Goal: Transaction & Acquisition: Purchase product/service

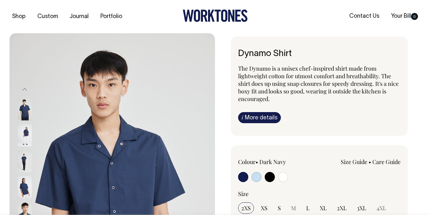
click at [351, 161] on link "Size Guide" at bounding box center [354, 162] width 27 height 8
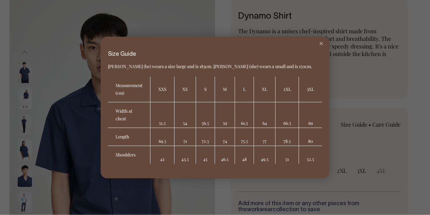
scroll to position [37, 0]
click at [317, 45] on div at bounding box center [321, 44] width 16 height 14
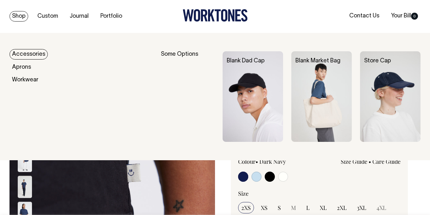
scroll to position [0, 0]
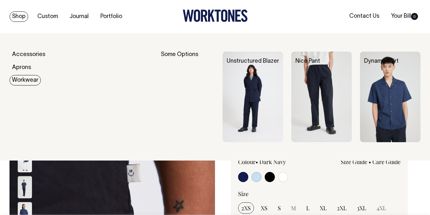
click at [25, 78] on link "Workwear" at bounding box center [25, 80] width 31 height 10
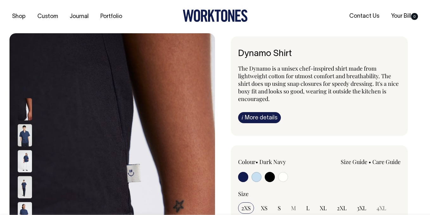
click at [353, 163] on link "Size Guide" at bounding box center [354, 162] width 27 height 8
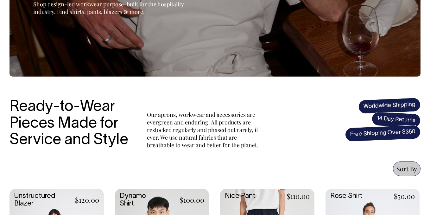
scroll to position [125, 0]
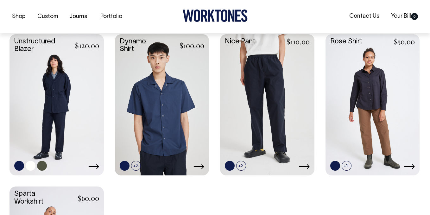
click at [55, 102] on link at bounding box center [57, 104] width 94 height 140
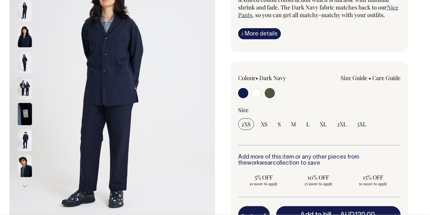
scroll to position [99, 0]
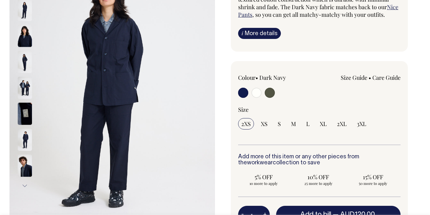
click at [352, 77] on link "Size Guide" at bounding box center [354, 78] width 27 height 8
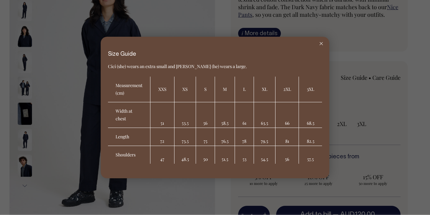
drag, startPoint x: 394, startPoint y: 196, endPoint x: 412, endPoint y: 201, distance: 18.3
click at [412, 201] on div at bounding box center [215, 107] width 430 height 215
